Goal: Task Accomplishment & Management: Manage account settings

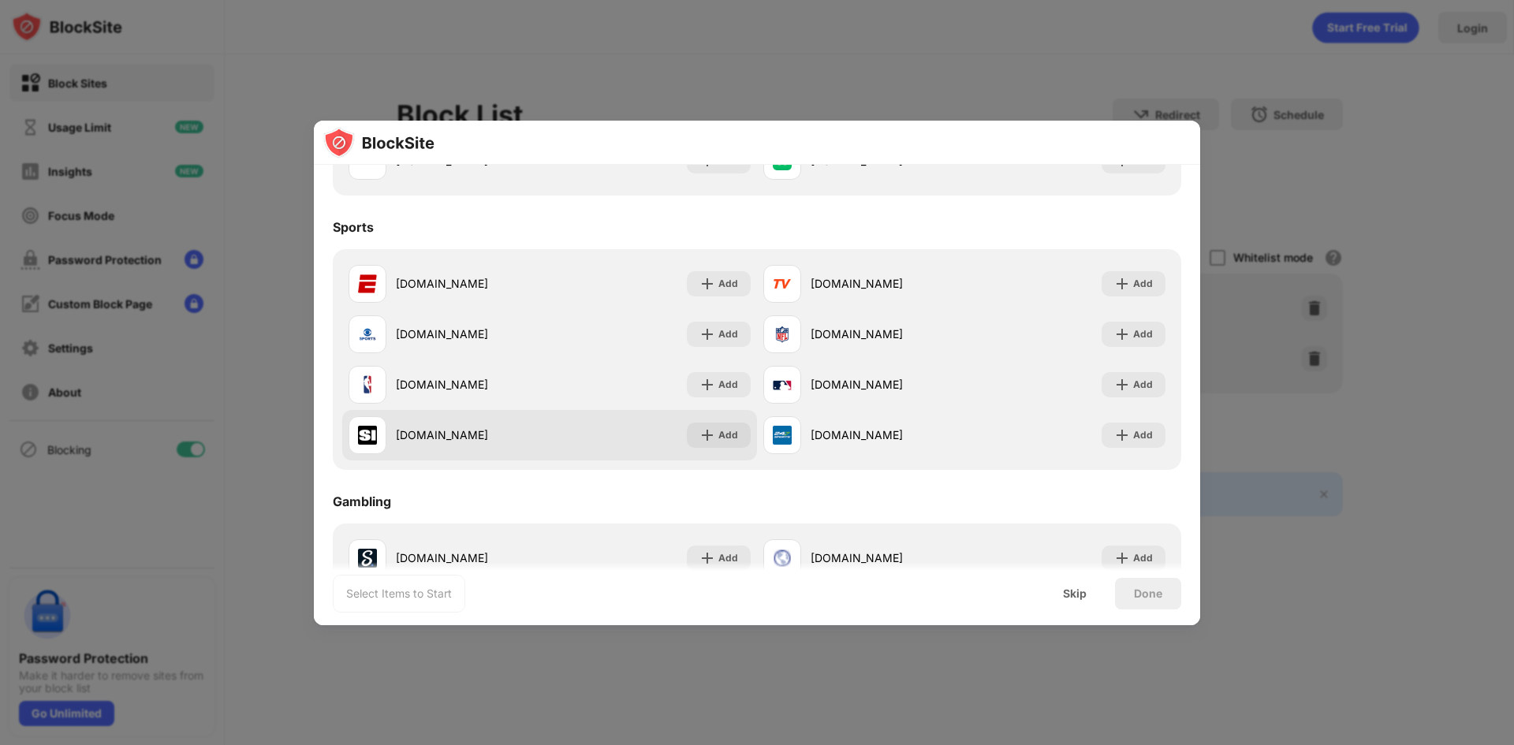
scroll to position [673, 0]
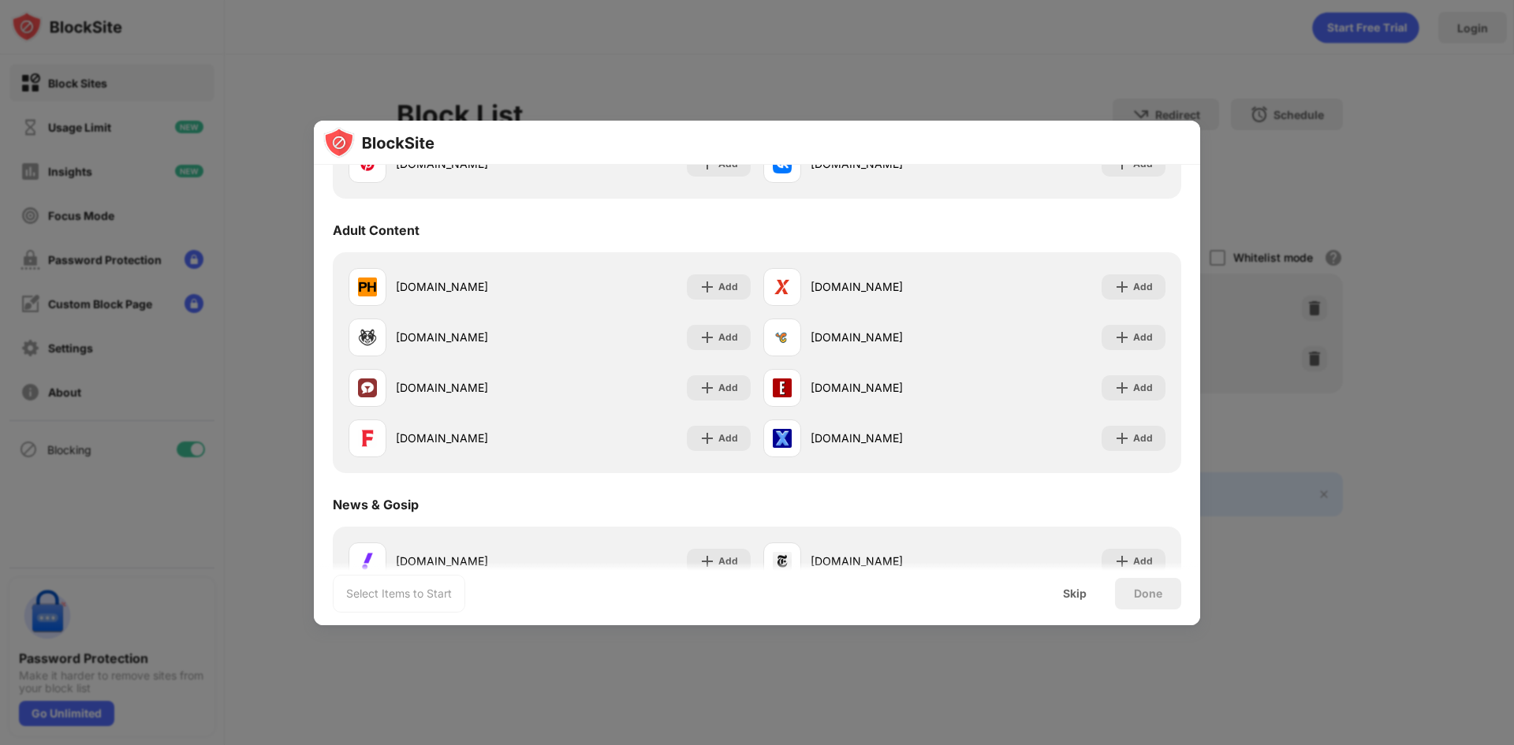
click at [563, 79] on div at bounding box center [757, 372] width 1514 height 745
click at [1075, 595] on div "Skip" at bounding box center [1075, 593] width 24 height 13
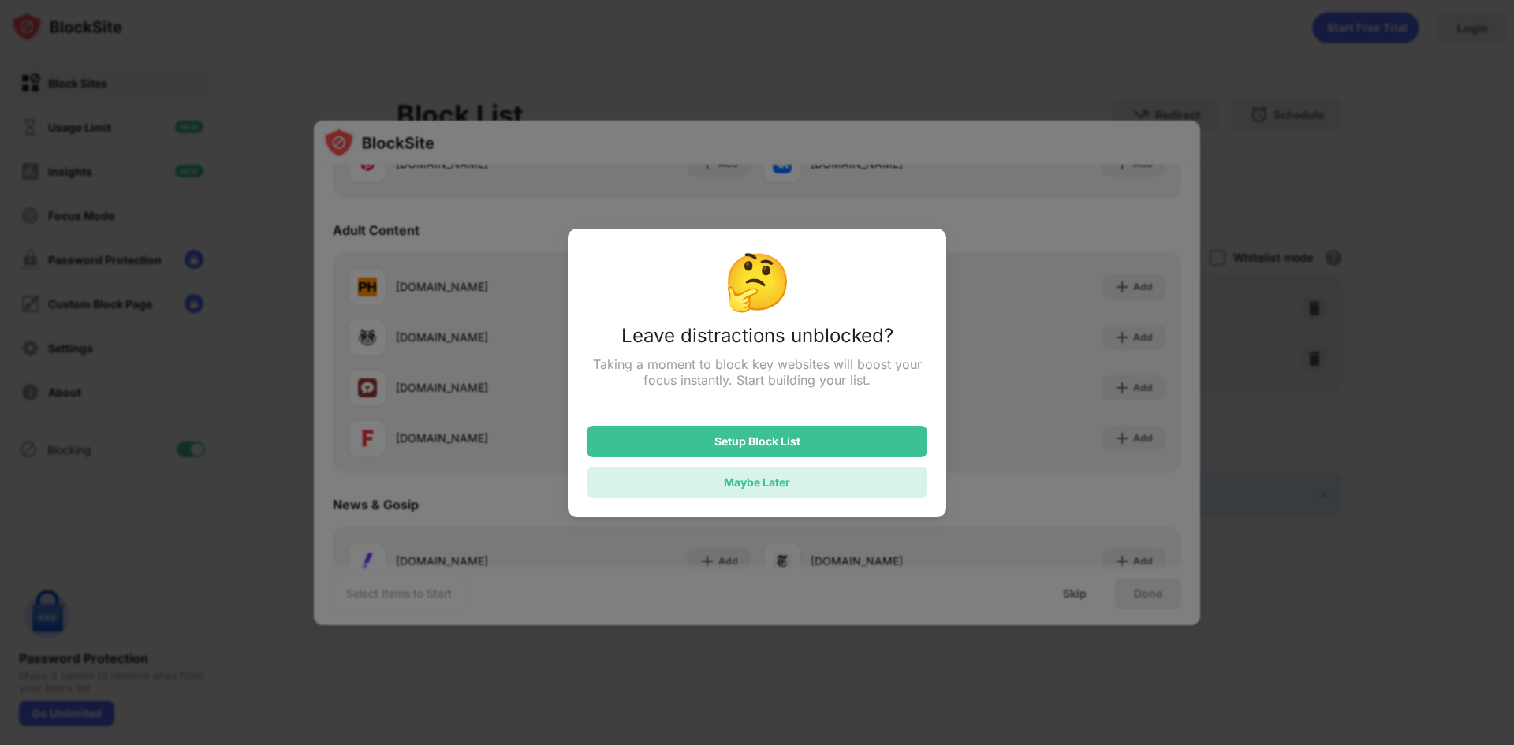
click at [758, 486] on div "Maybe Later" at bounding box center [757, 481] width 66 height 13
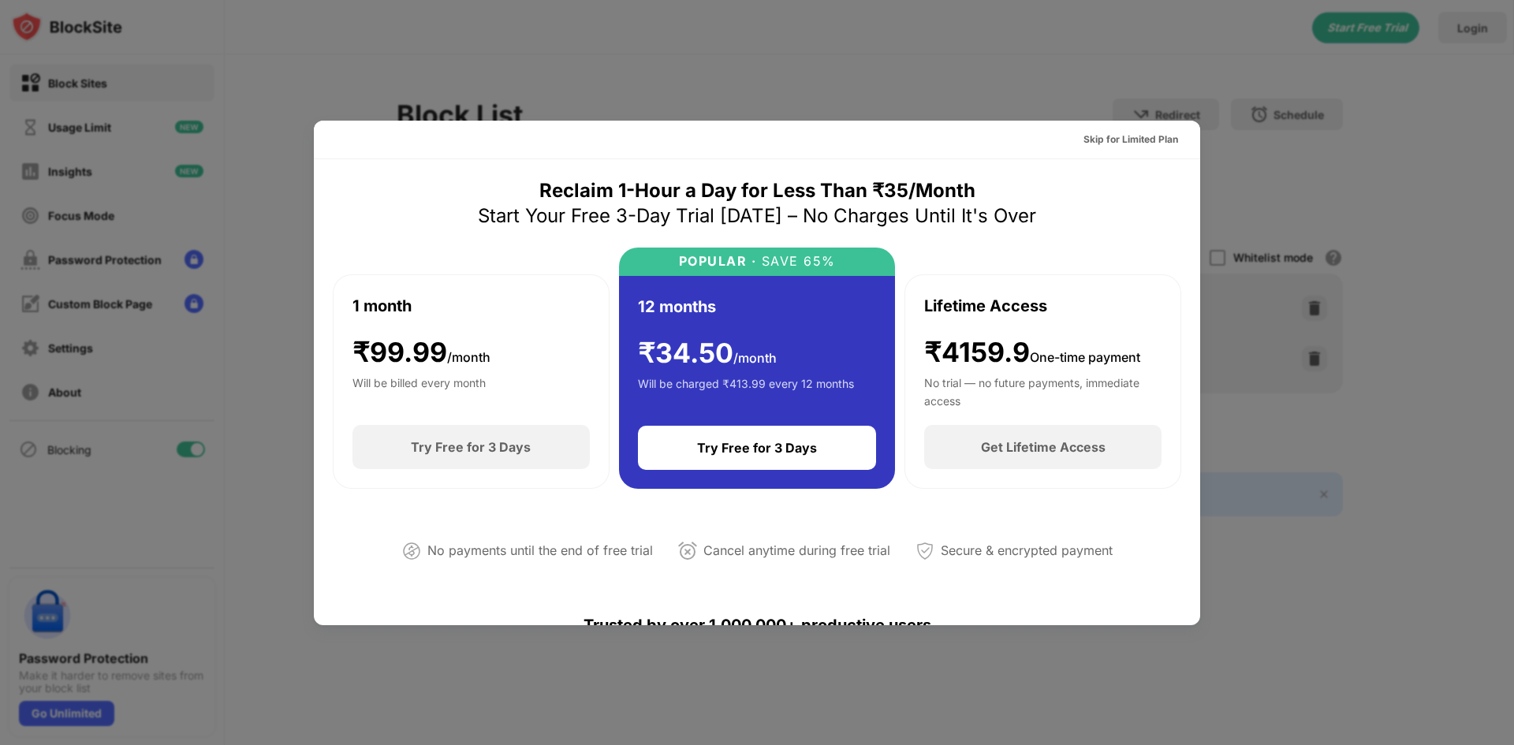
click at [895, 64] on div at bounding box center [757, 372] width 1514 height 745
click at [1091, 130] on div "Skip for Limited Plan" at bounding box center [1131, 139] width 120 height 25
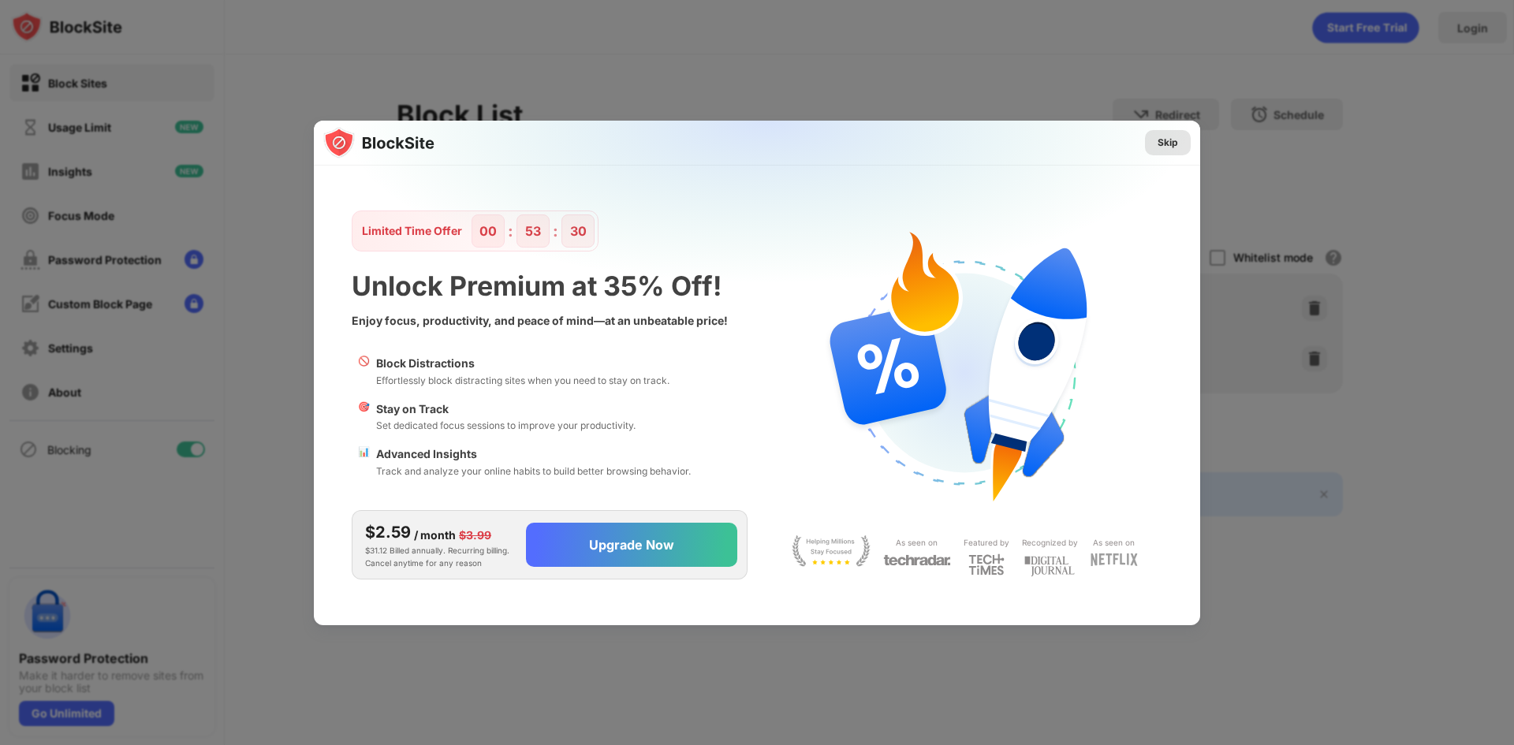
click at [1175, 142] on div "Skip" at bounding box center [1167, 143] width 20 height 16
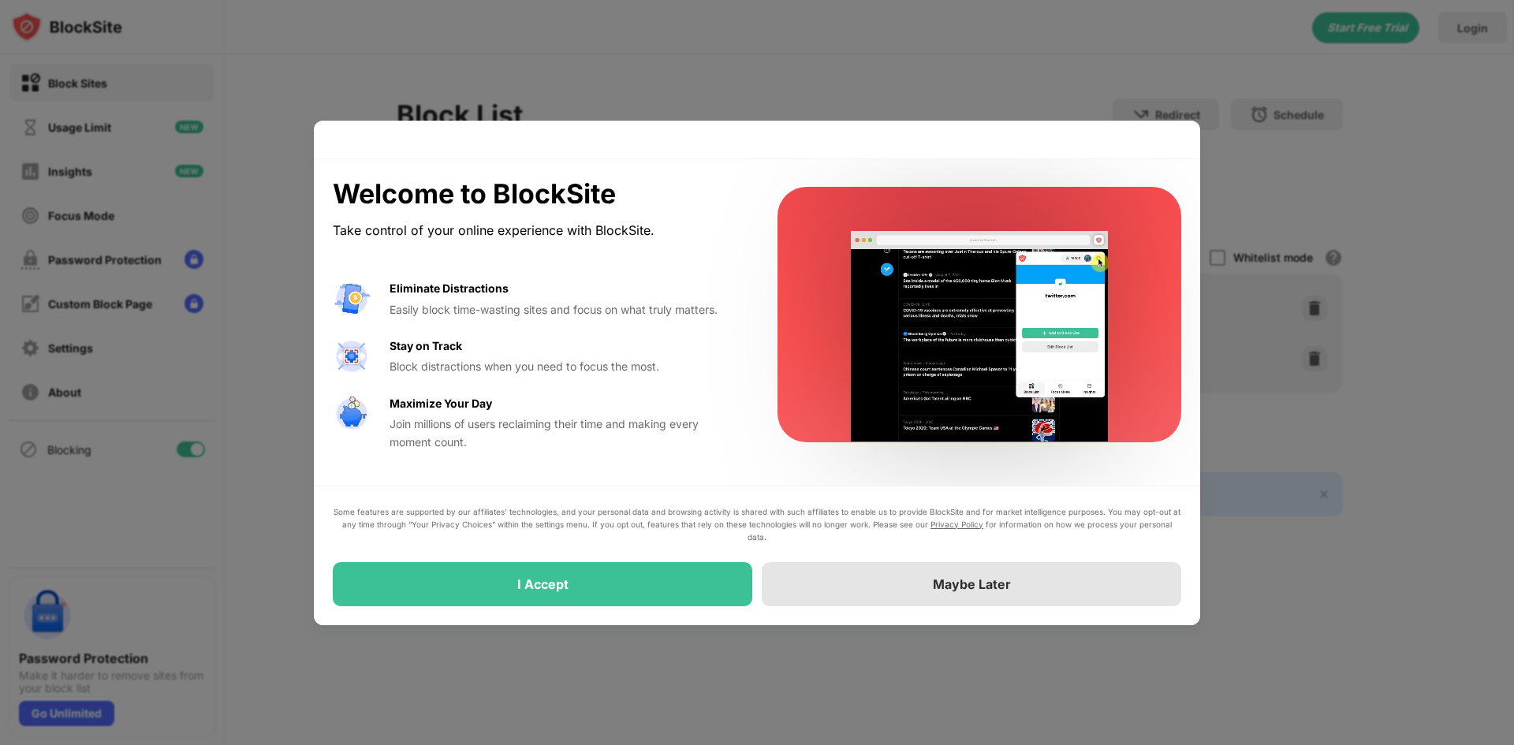
click at [876, 582] on div "Maybe Later" at bounding box center [971, 584] width 419 height 44
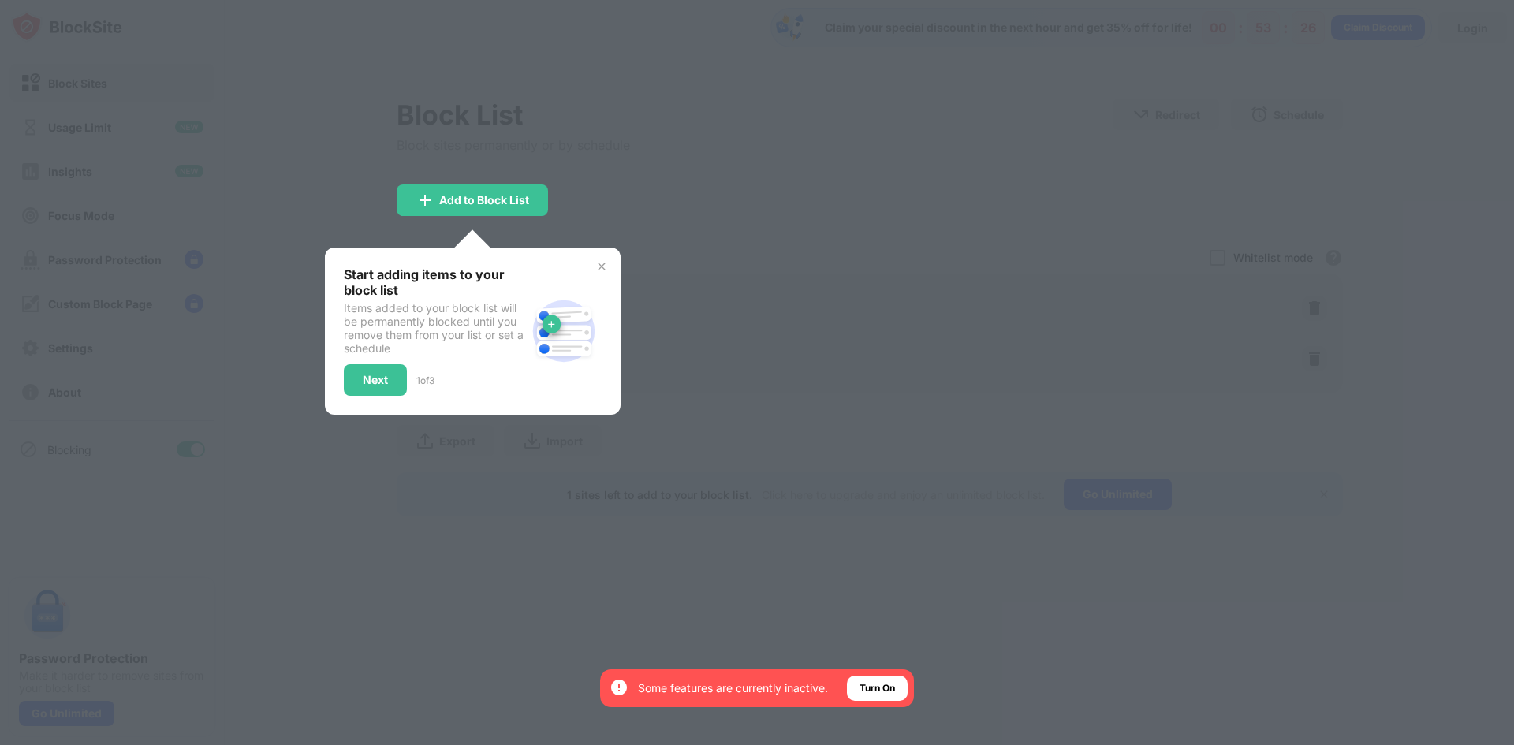
click at [602, 272] on img at bounding box center [601, 266] width 13 height 13
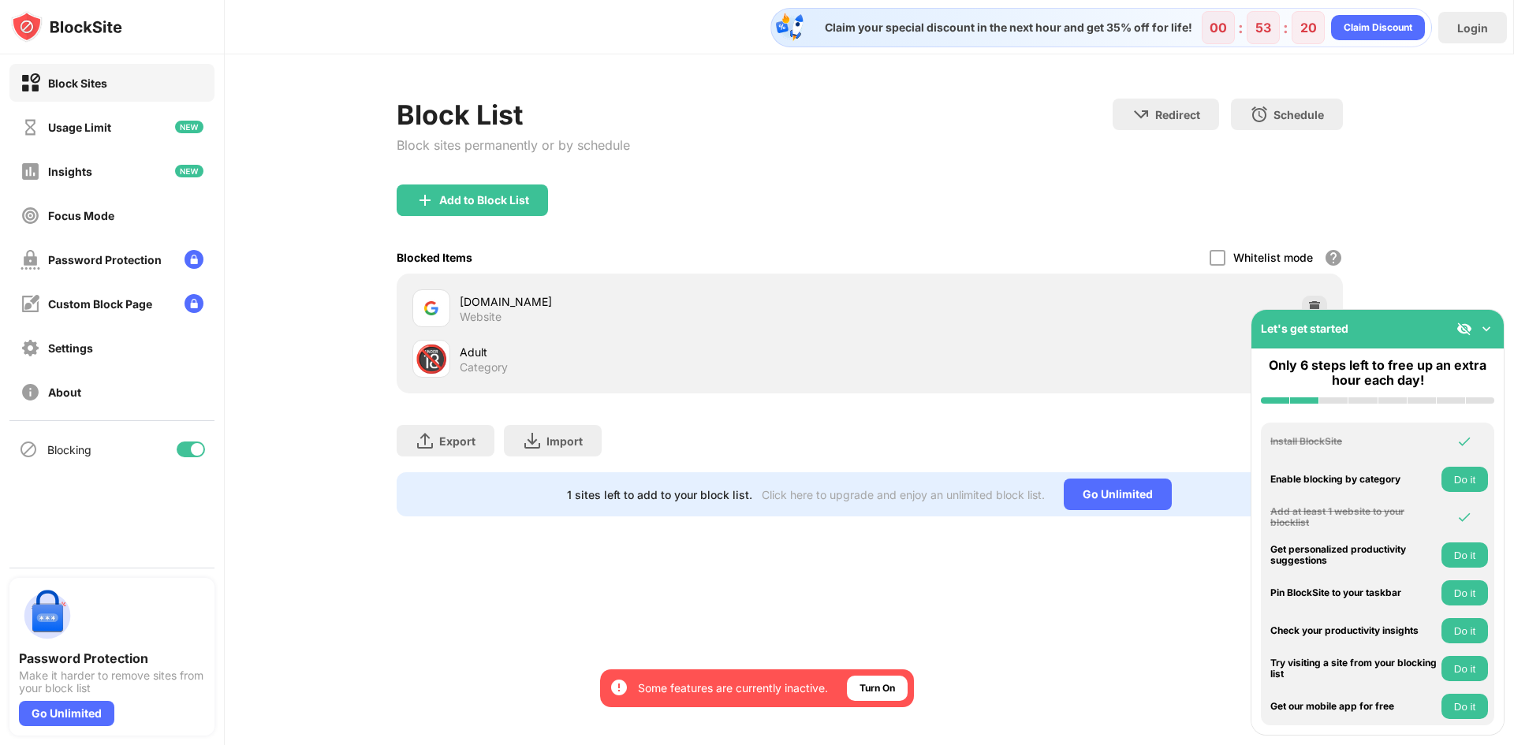
click at [1493, 326] on img at bounding box center [1486, 329] width 16 height 16
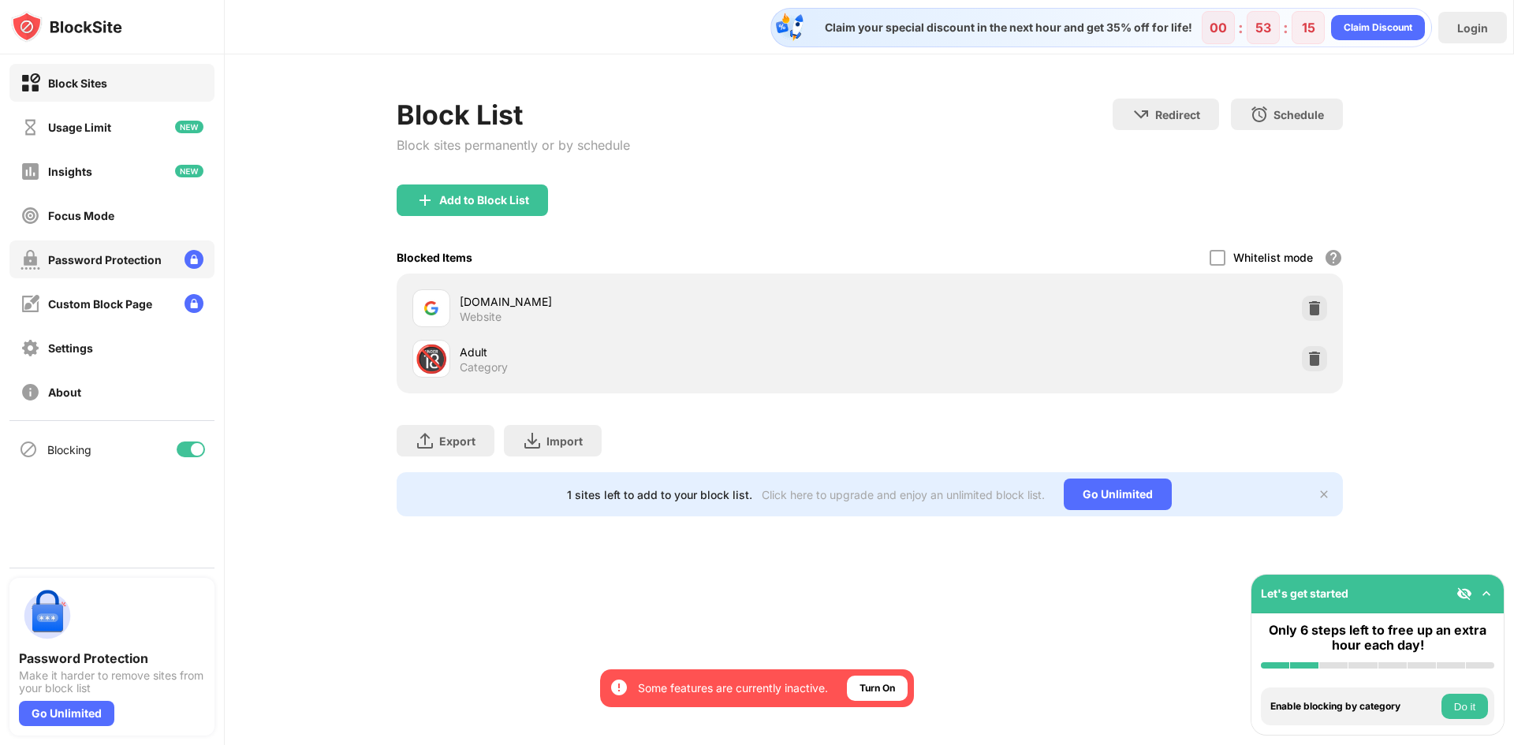
click at [117, 262] on div "Password Protection" at bounding box center [105, 259] width 114 height 13
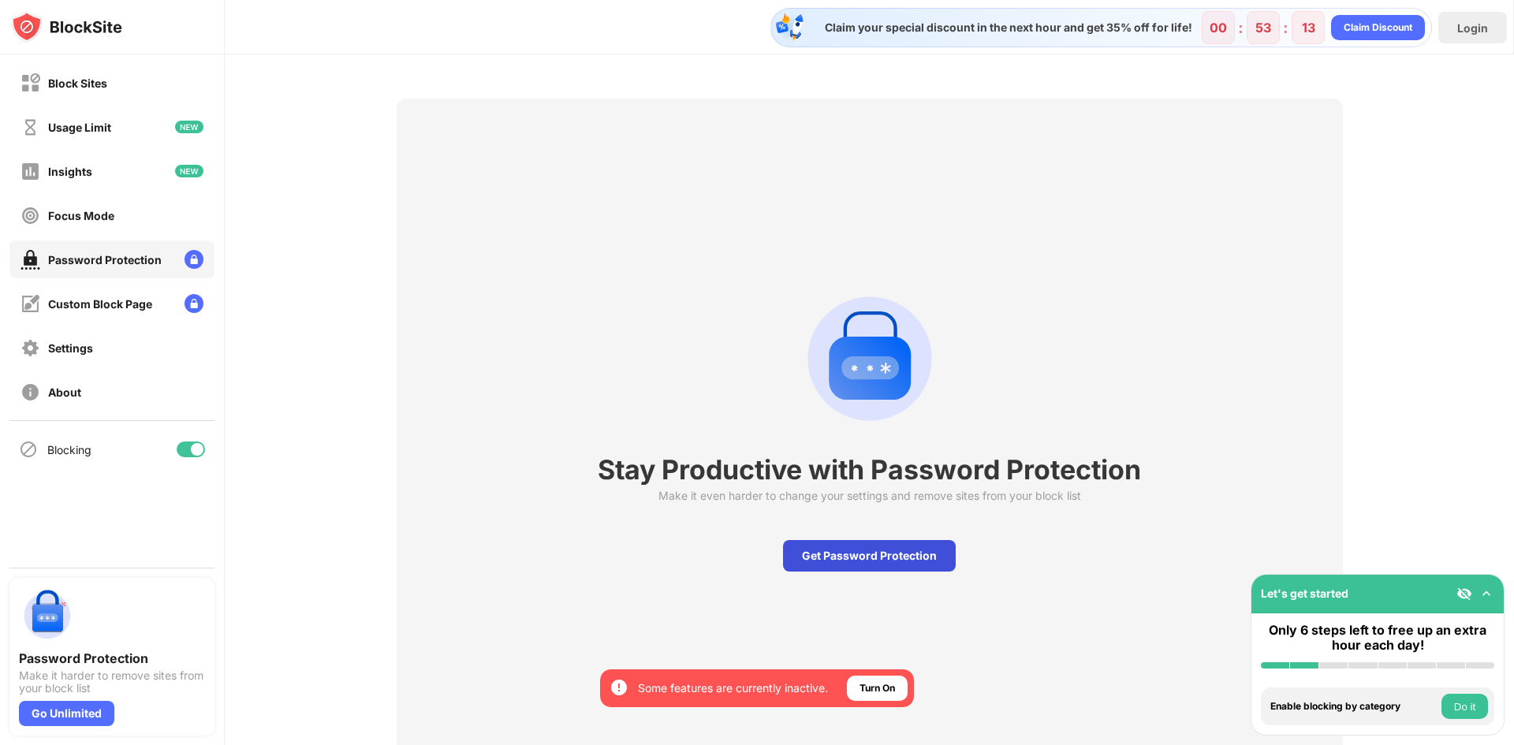
click at [841, 551] on div "Get Password Protection" at bounding box center [869, 556] width 173 height 32
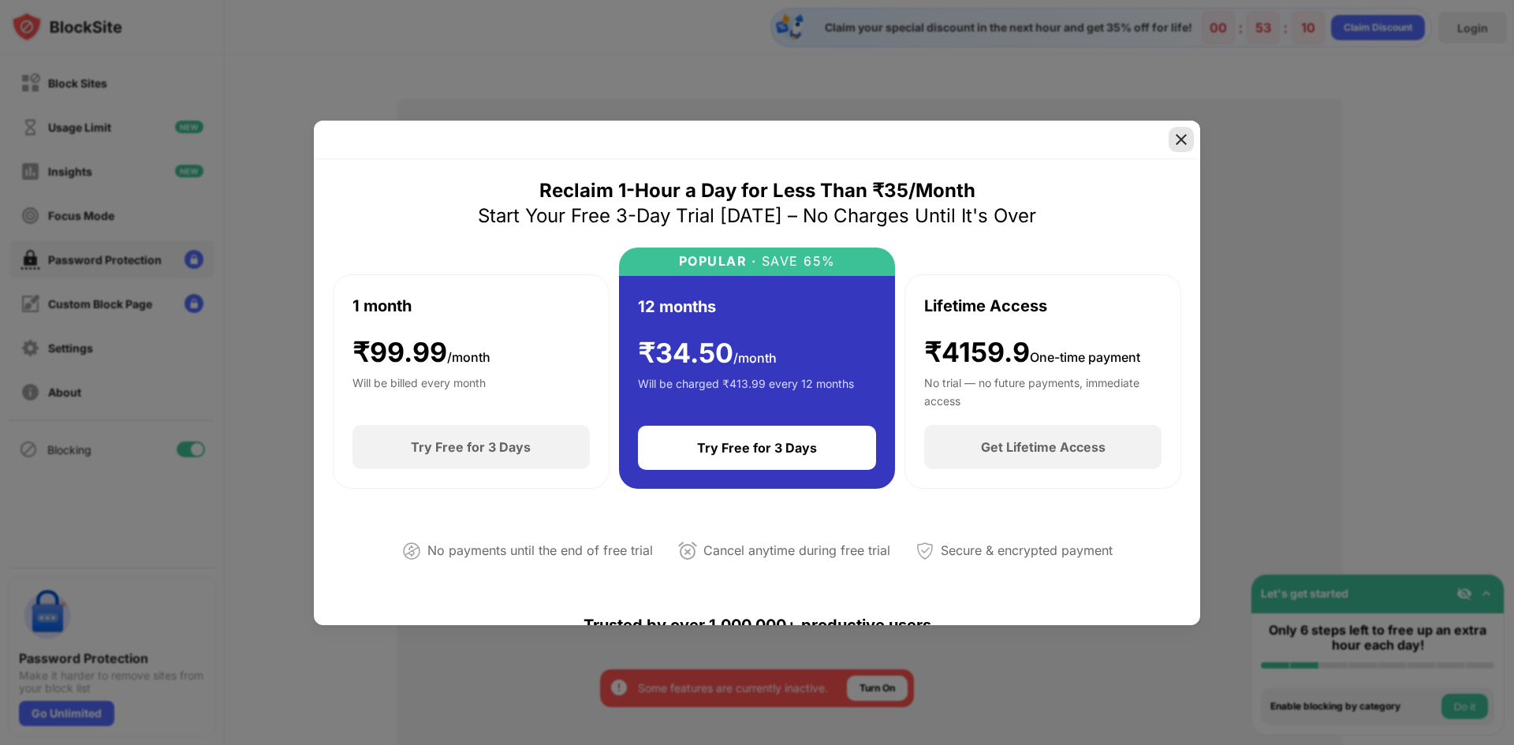
click at [1180, 140] on img at bounding box center [1181, 140] width 16 height 16
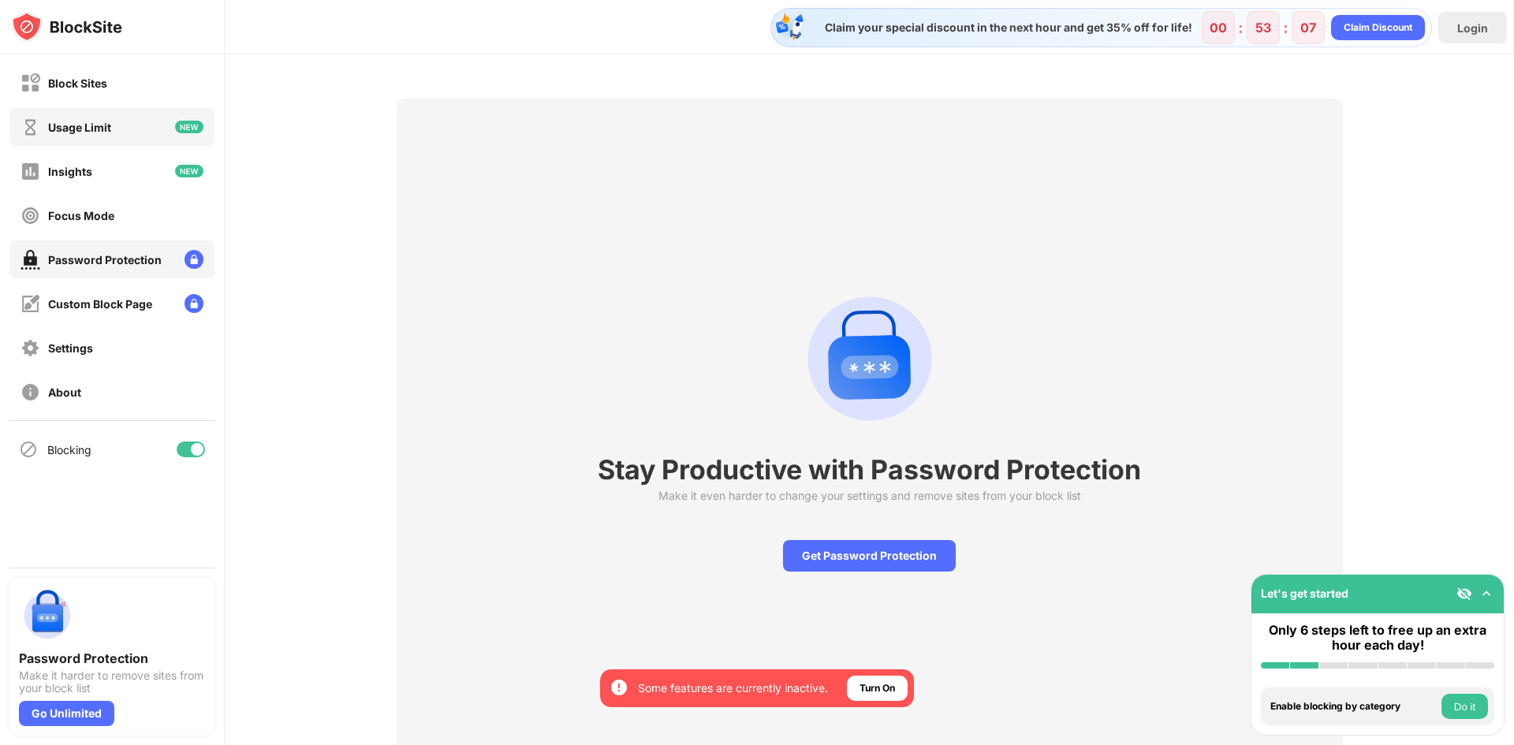
click at [105, 121] on div "Usage Limit" at bounding box center [79, 127] width 63 height 13
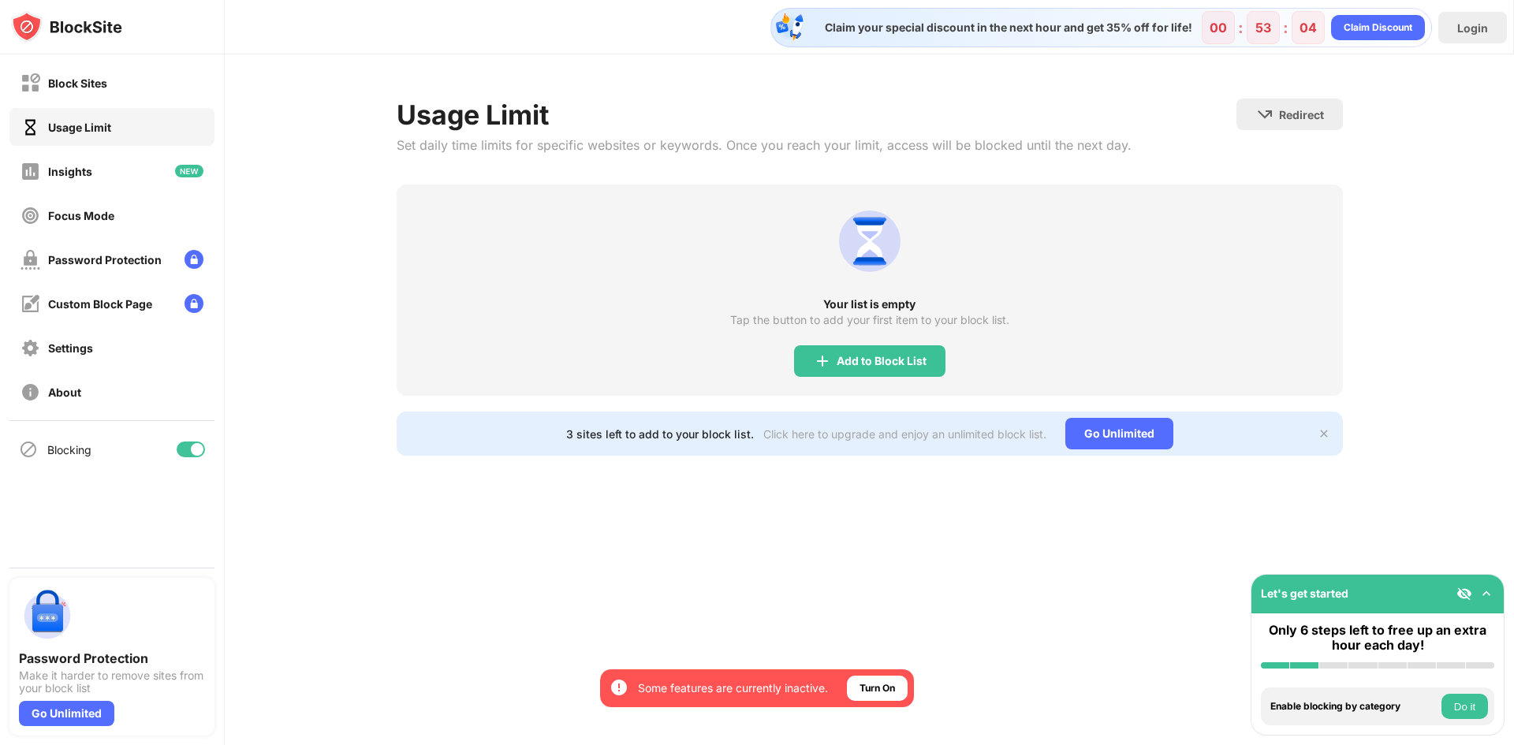
click at [194, 454] on div at bounding box center [197, 449] width 13 height 13
